Goal: Check status: Check status

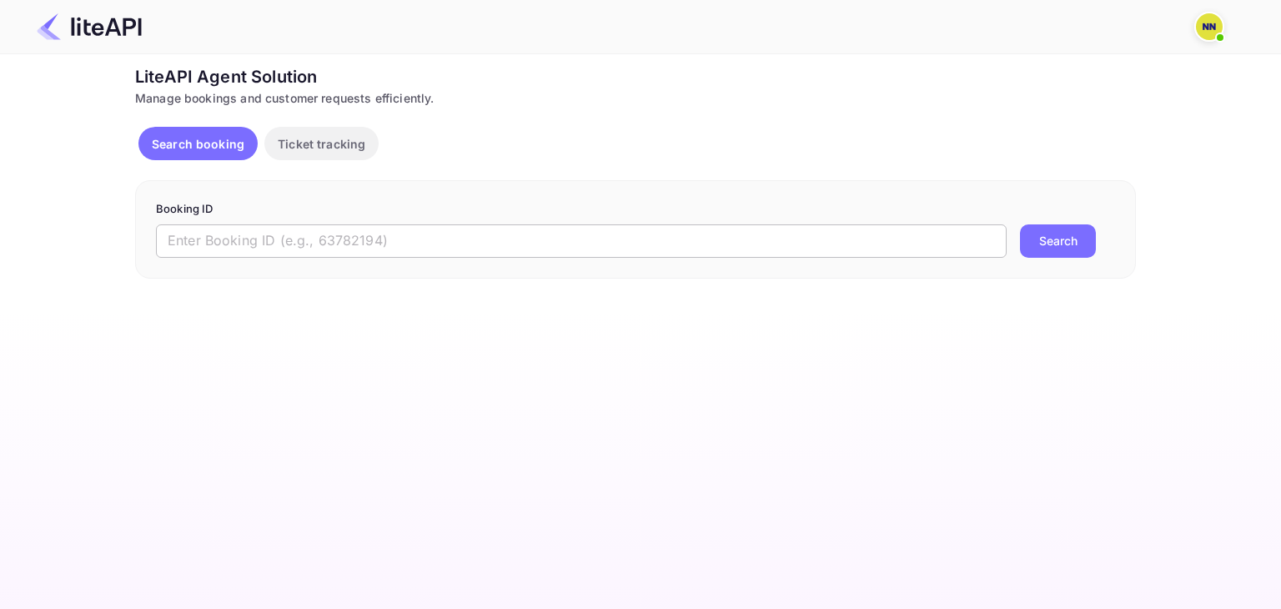
click at [564, 246] on input "text" at bounding box center [581, 240] width 851 height 33
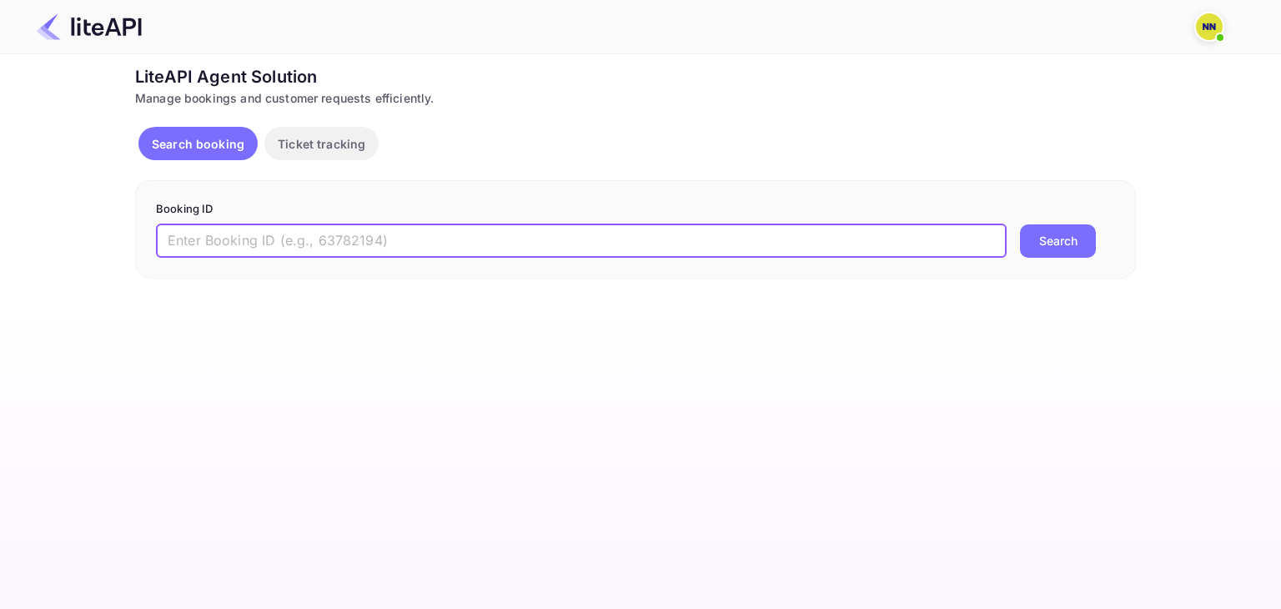
paste input "8556861"
type input "8556861"
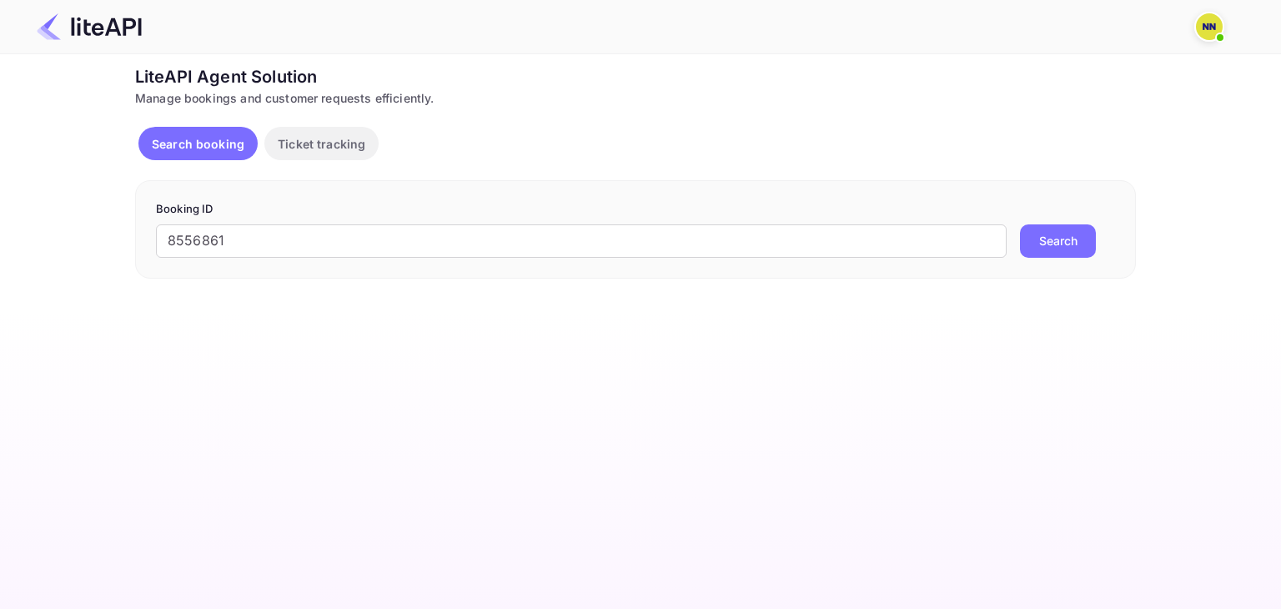
click at [1052, 239] on button "Search" at bounding box center [1058, 240] width 76 height 33
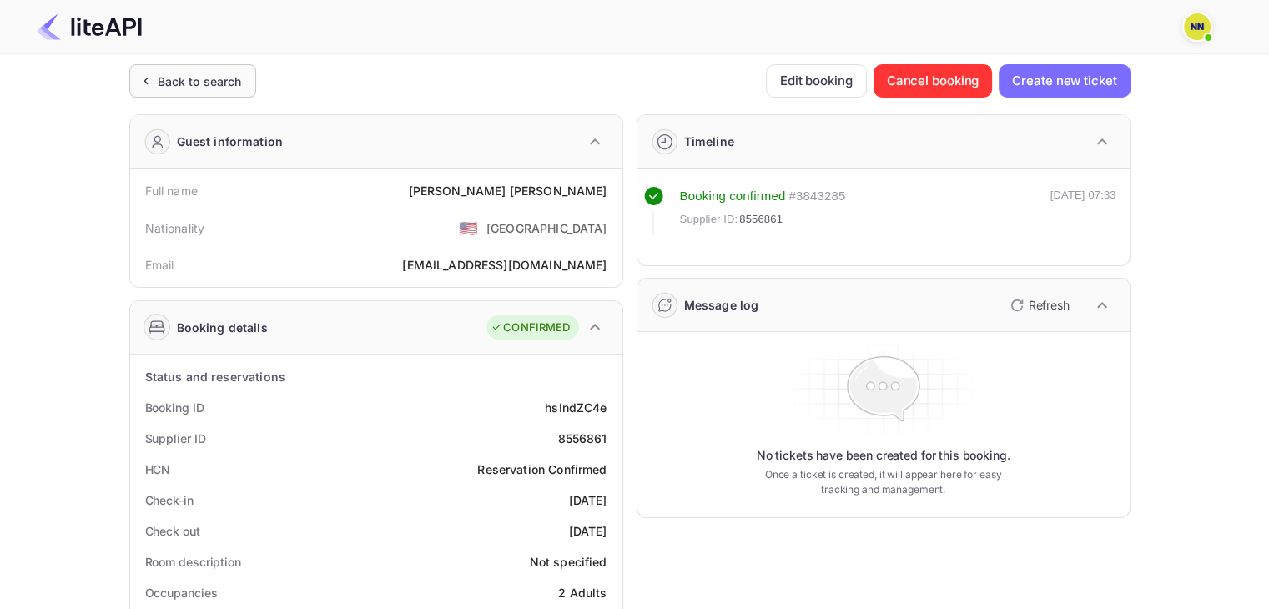
click at [196, 77] on div "Back to search" at bounding box center [200, 82] width 84 height 18
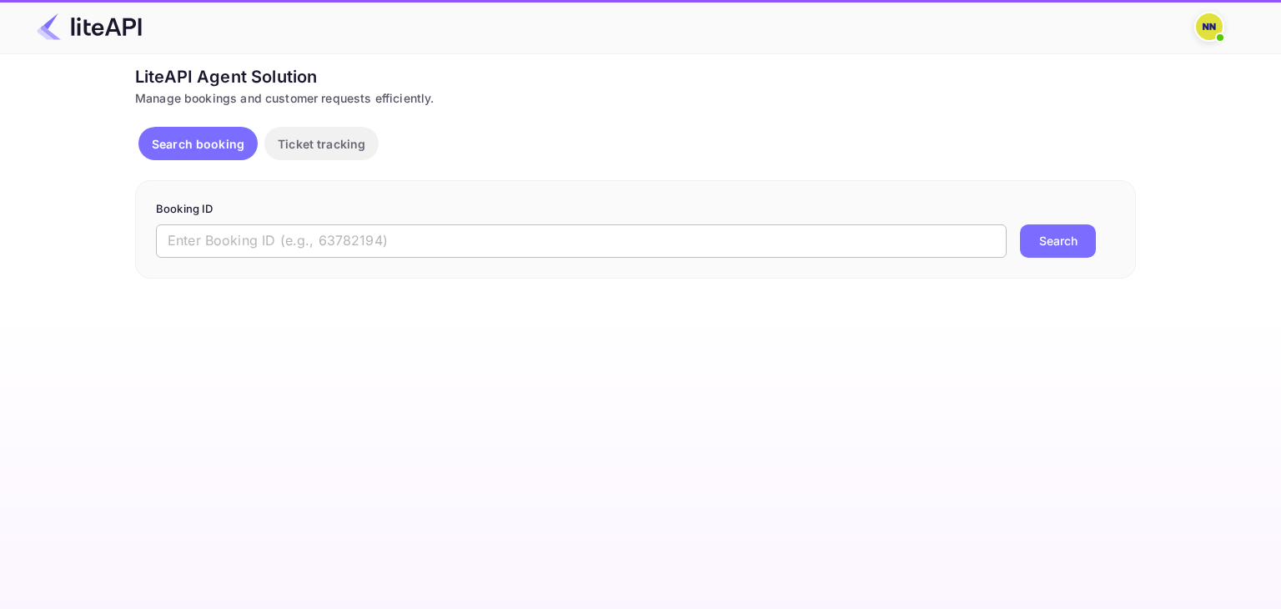
click at [801, 237] on input "text" at bounding box center [581, 240] width 851 height 33
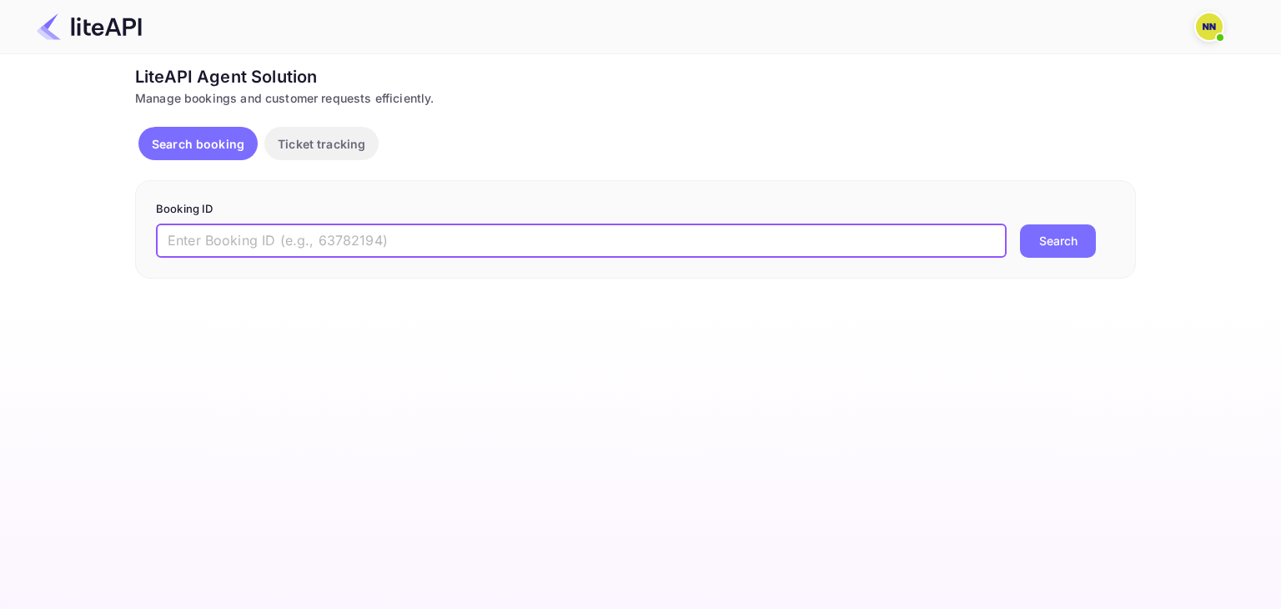
paste input "8011272"
type input "8011272"
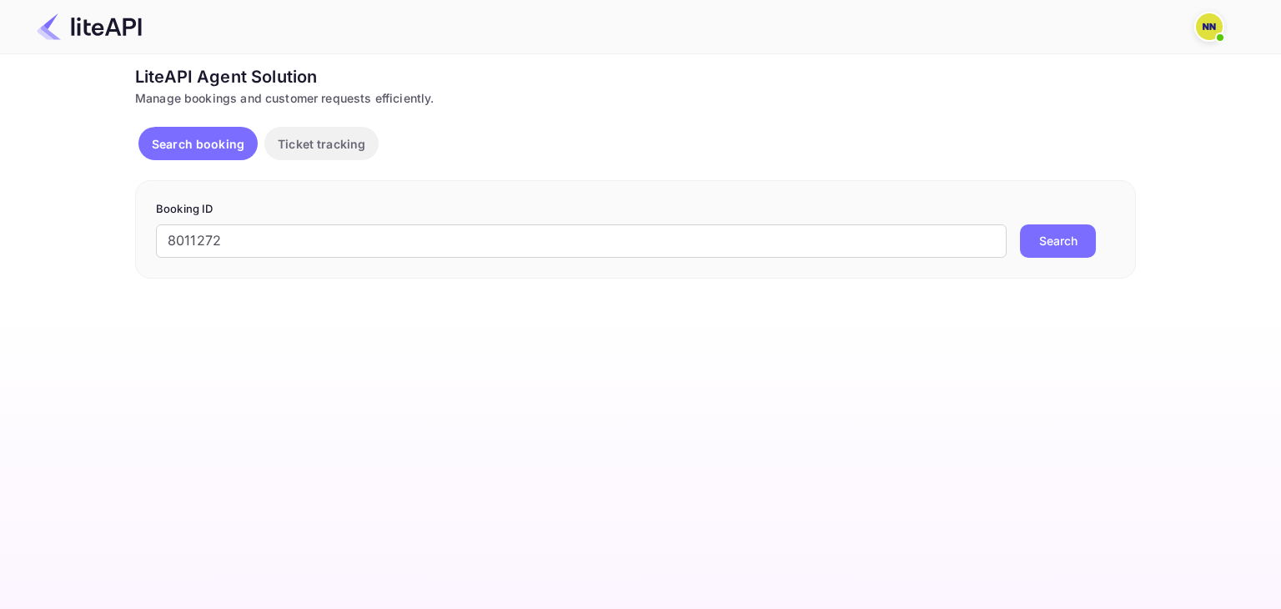
click at [1076, 247] on button "Search" at bounding box center [1058, 240] width 76 height 33
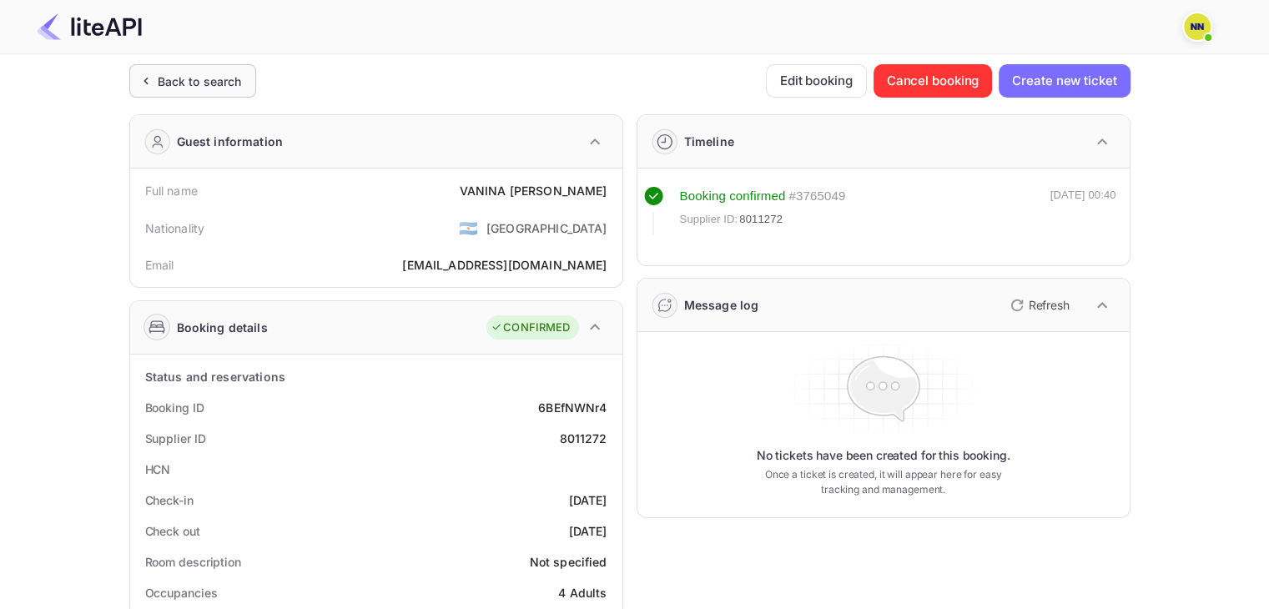
click at [143, 91] on div "Back to search" at bounding box center [192, 80] width 127 height 33
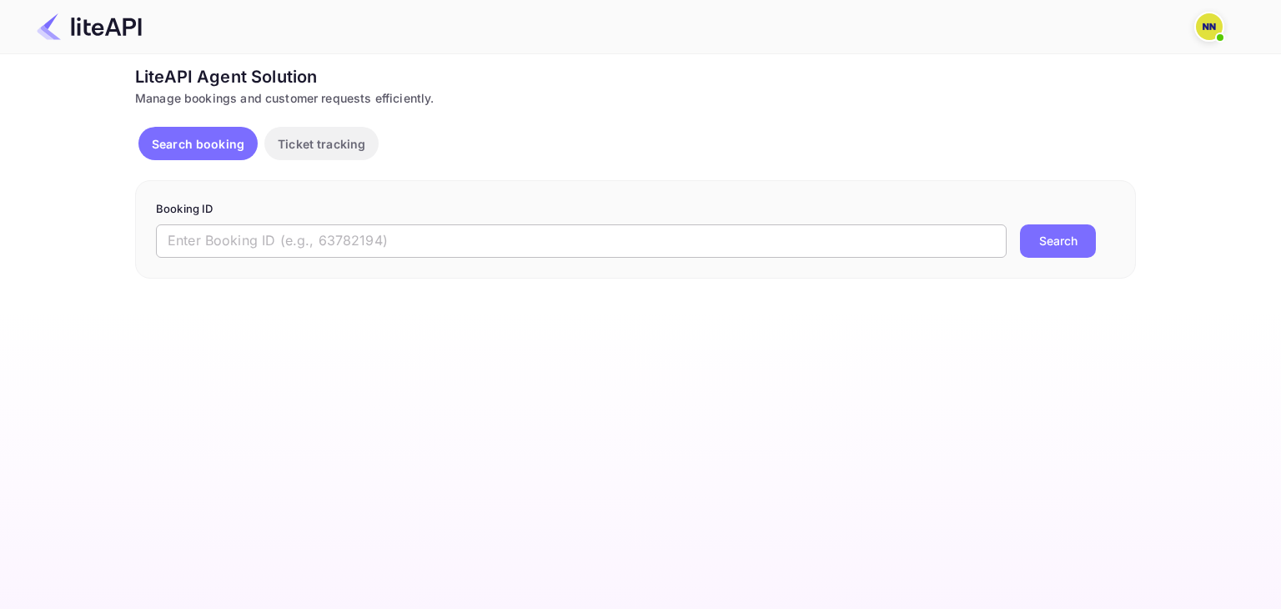
click at [432, 234] on input "text" at bounding box center [581, 240] width 851 height 33
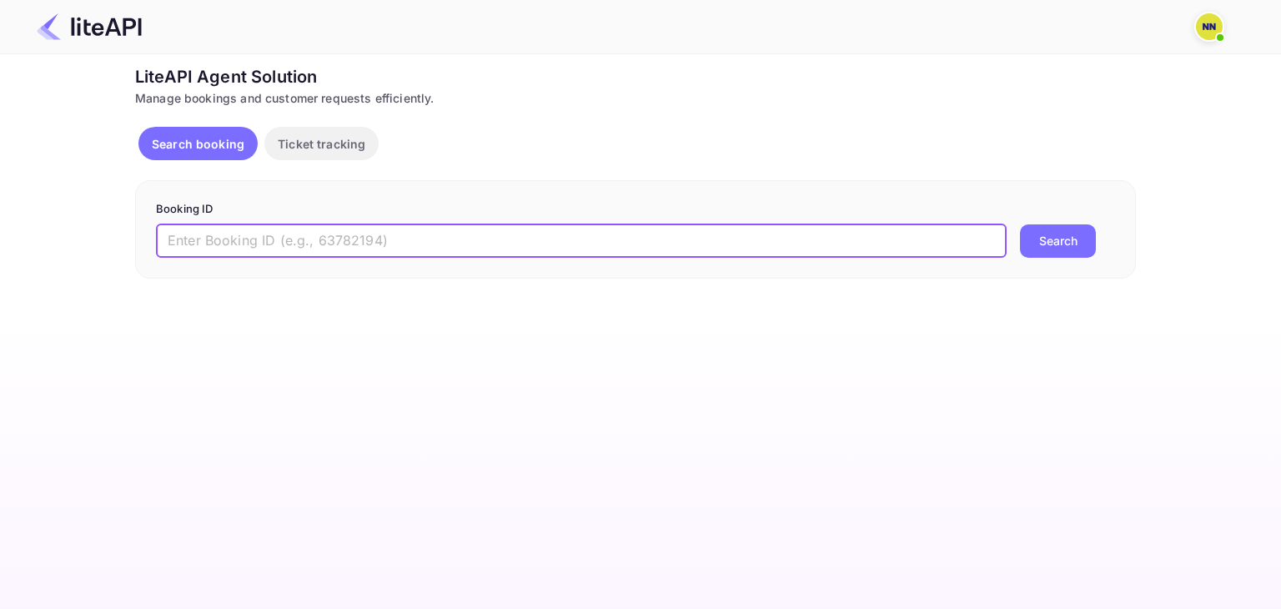
paste input "8495836"
type input "8495836"
click at [1058, 232] on button "Search" at bounding box center [1058, 240] width 76 height 33
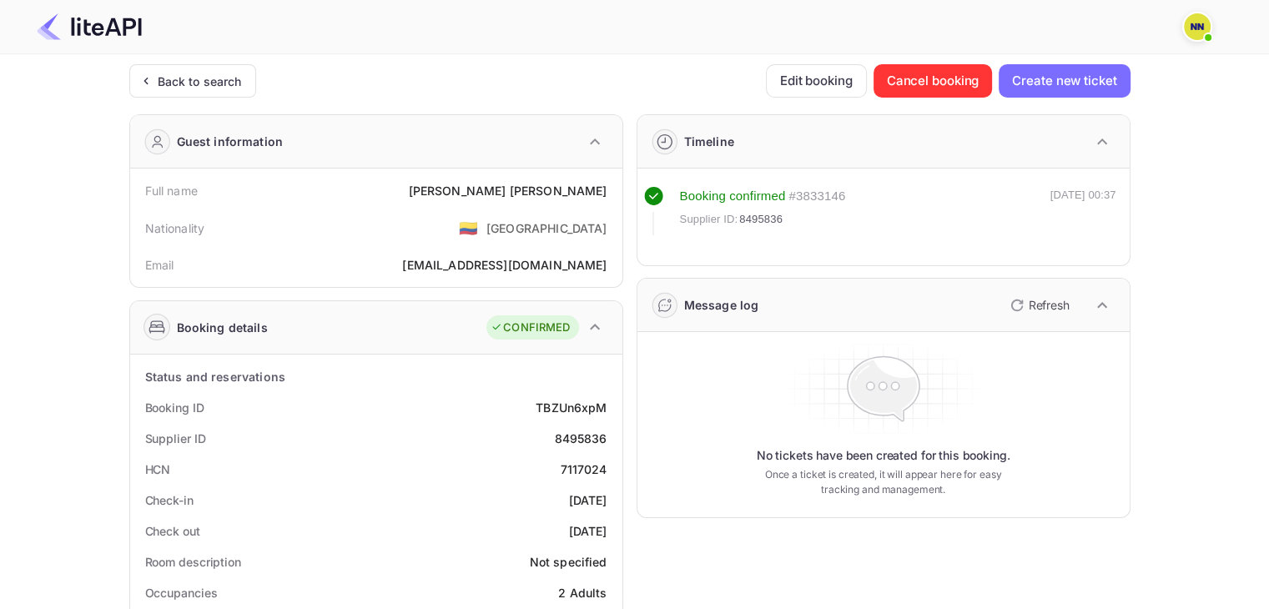
click at [576, 469] on div "7117024" at bounding box center [583, 469] width 47 height 18
copy div "7117024"
click at [160, 73] on div "Back to search" at bounding box center [200, 82] width 84 height 18
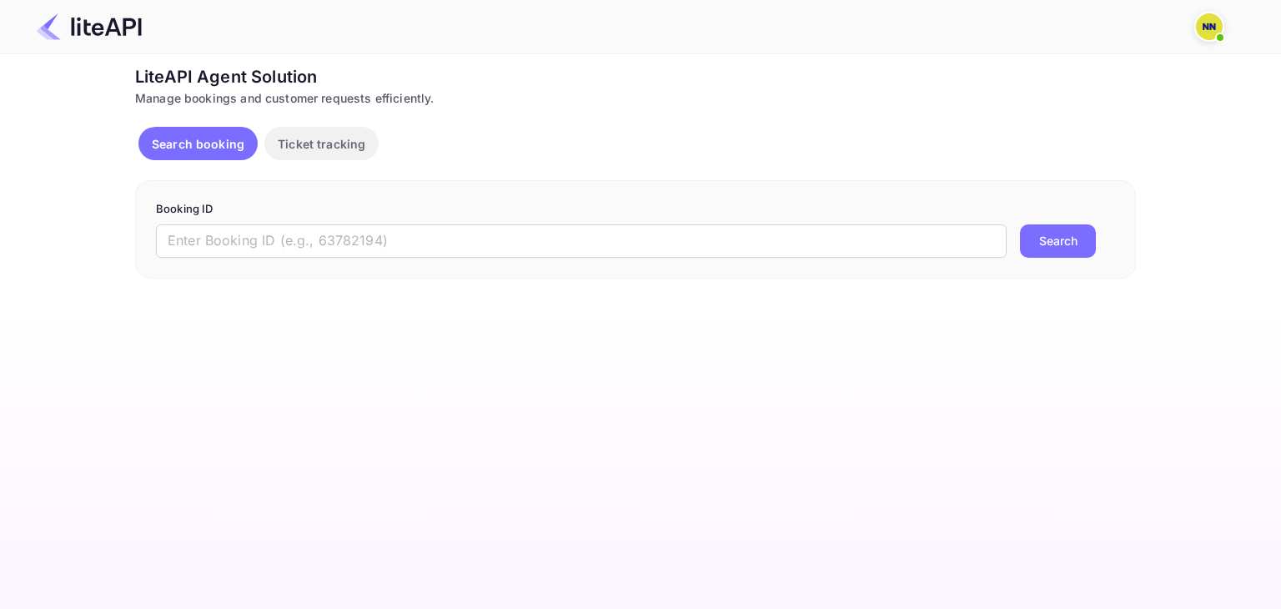
click at [548, 274] on div "Booking ID ​ Search" at bounding box center [635, 229] width 1001 height 98
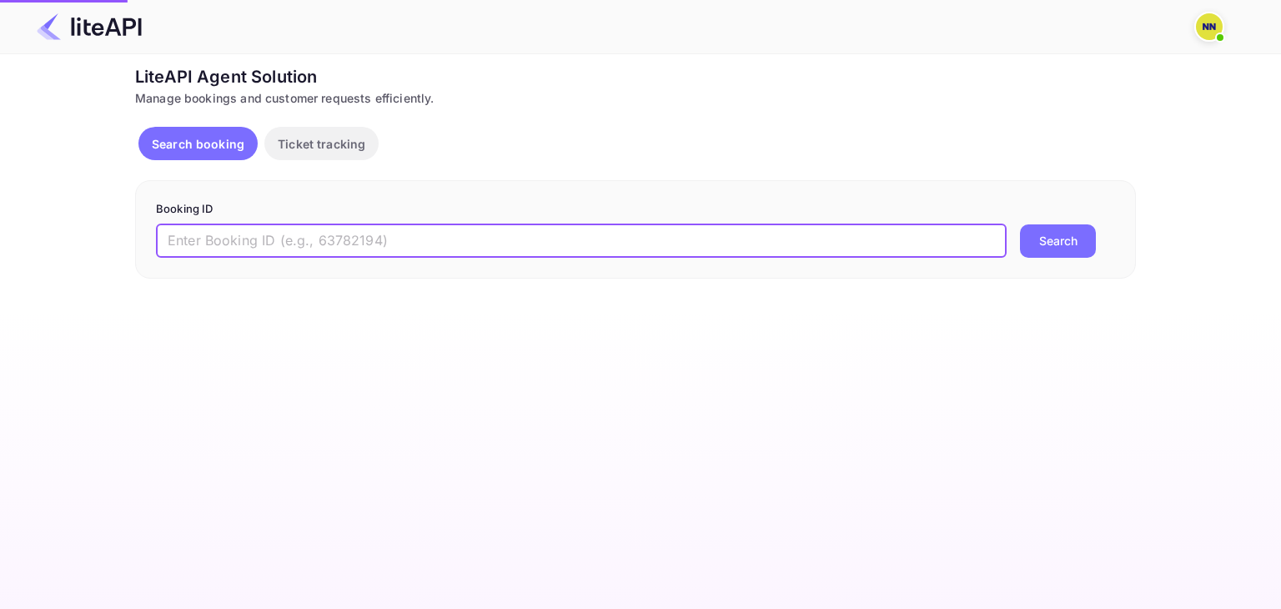
click at [554, 250] on input "text" at bounding box center [581, 240] width 851 height 33
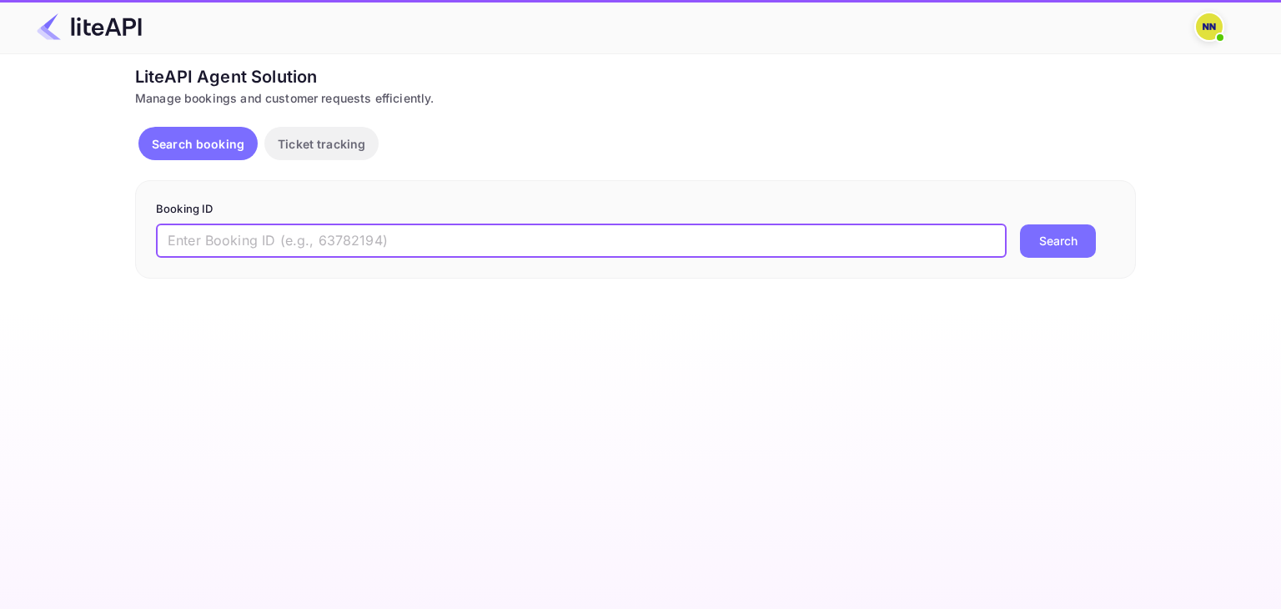
paste input "8556861"
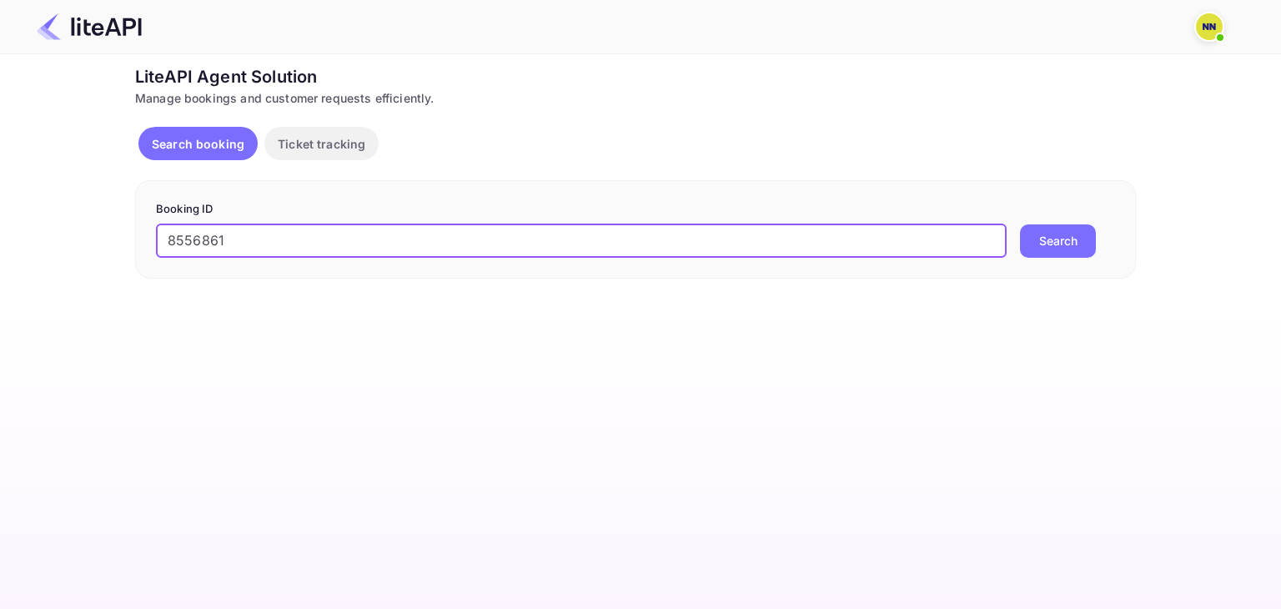
type input "8556861"
click at [1044, 240] on button "Search" at bounding box center [1058, 240] width 76 height 33
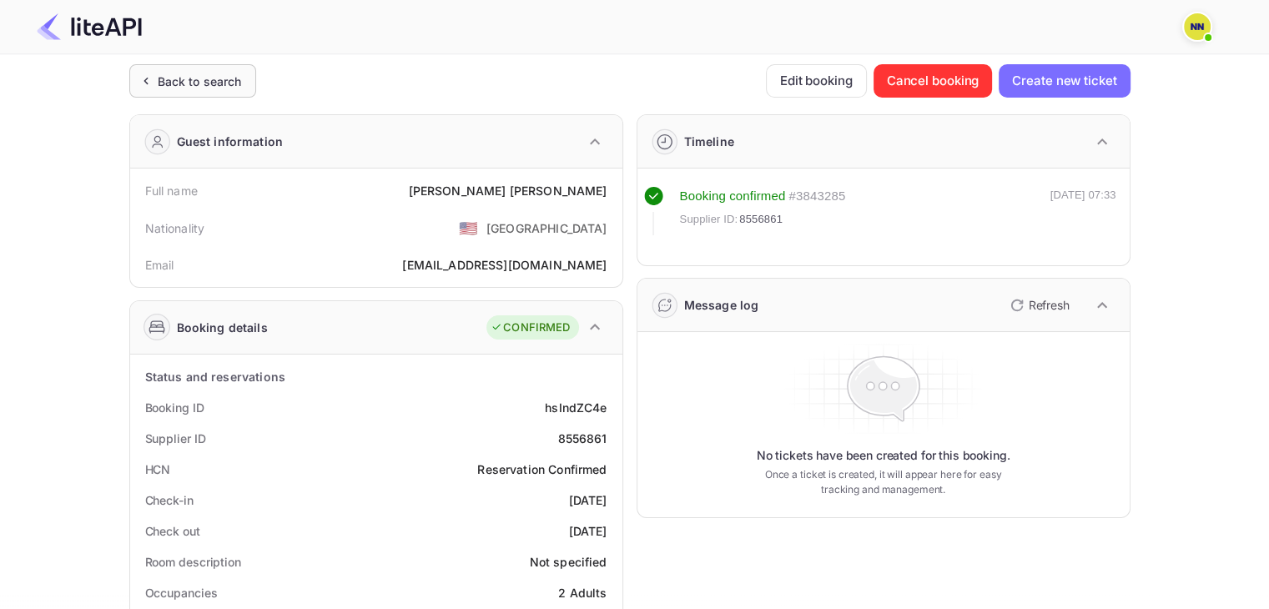
click at [181, 87] on div "Back to search" at bounding box center [200, 82] width 84 height 18
